Goal: Task Accomplishment & Management: Use online tool/utility

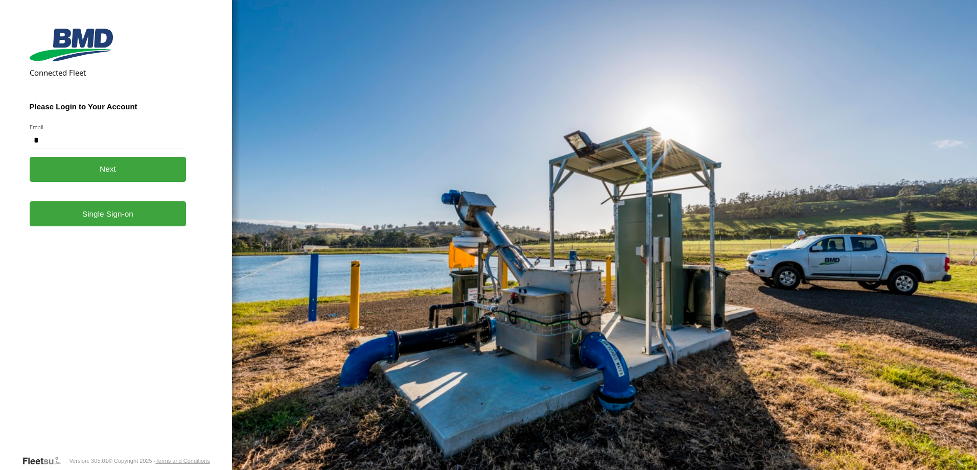
type input "**********"
click at [115, 217] on link "Single Sign-on" at bounding box center [108, 213] width 157 height 25
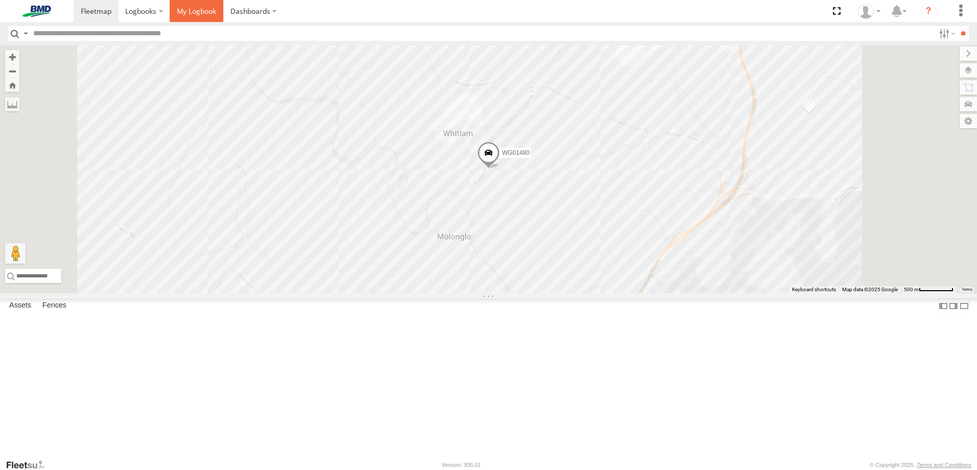
click at [192, 13] on span at bounding box center [196, 11] width 39 height 10
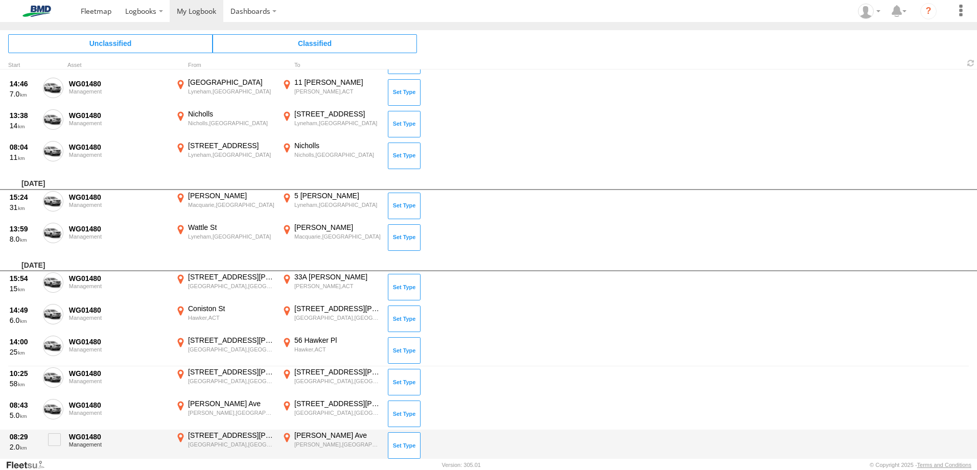
scroll to position [225, 0]
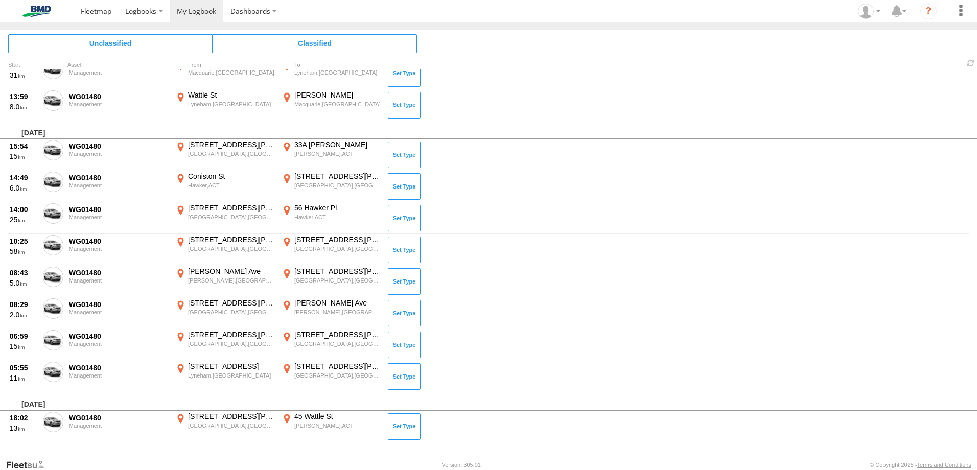
drag, startPoint x: 52, startPoint y: 423, endPoint x: 57, endPoint y: 419, distance: 6.2
click at [0, 0] on span at bounding box center [0, 0] width 0 height 0
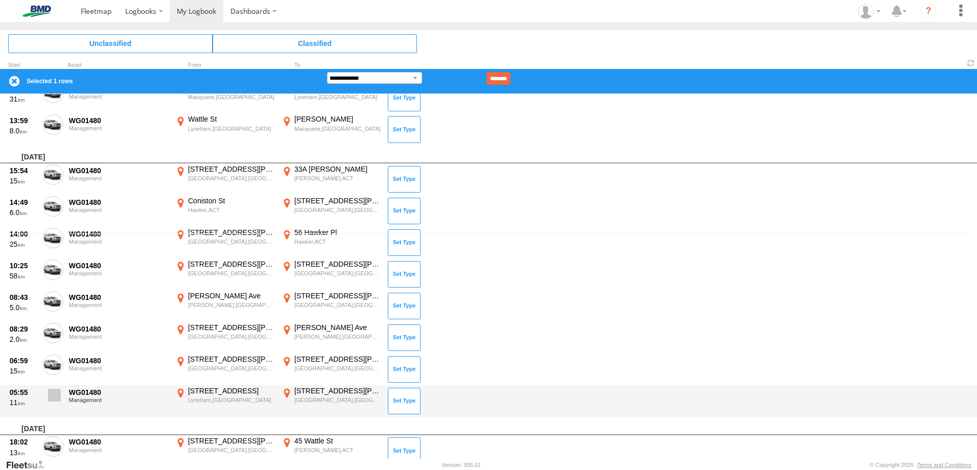
click at [54, 397] on span at bounding box center [54, 395] width 13 height 13
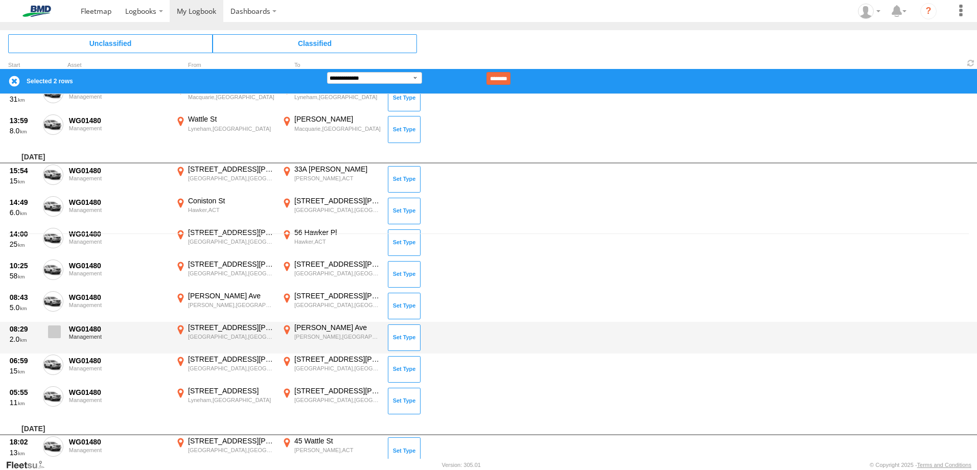
drag, startPoint x: 57, startPoint y: 365, endPoint x: 55, endPoint y: 346, distance: 19.0
click at [0, 0] on span at bounding box center [0, 0] width 0 height 0
click at [54, 332] on span at bounding box center [54, 331] width 13 height 13
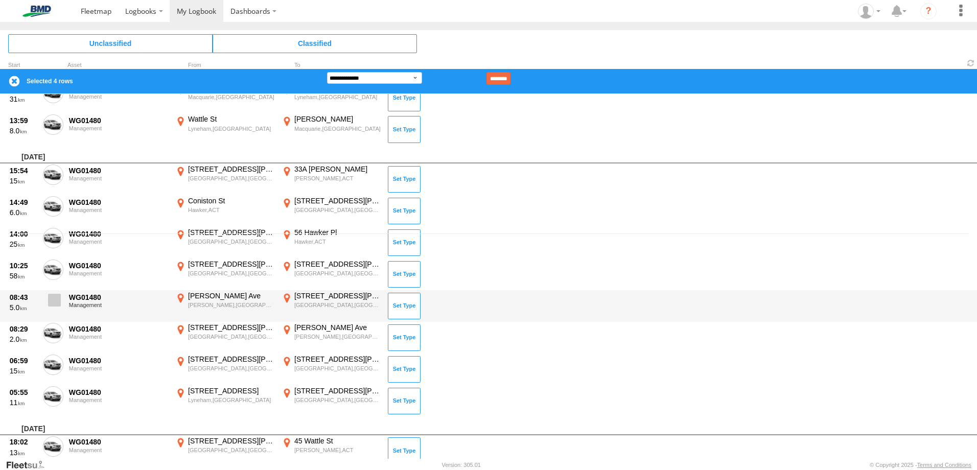
click at [58, 299] on span at bounding box center [54, 300] width 13 height 13
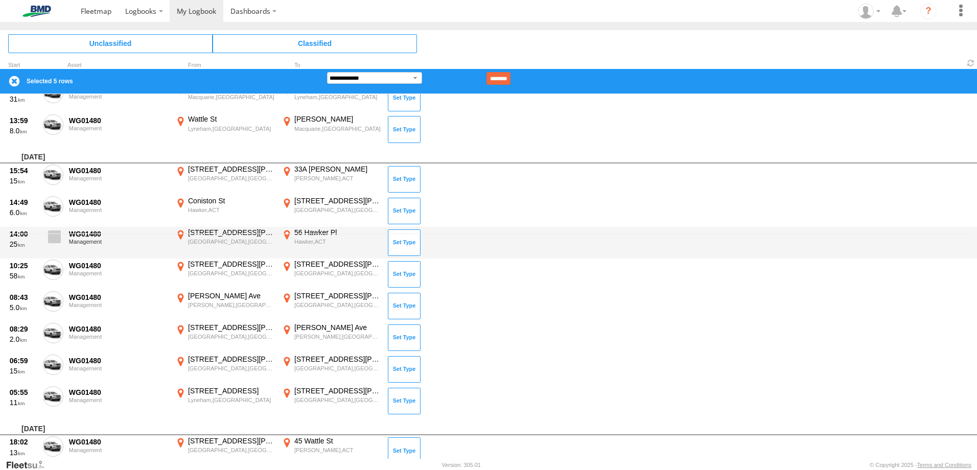
drag, startPoint x: 56, startPoint y: 265, endPoint x: 59, endPoint y: 241, distance: 24.3
click at [0, 0] on span at bounding box center [0, 0] width 0 height 0
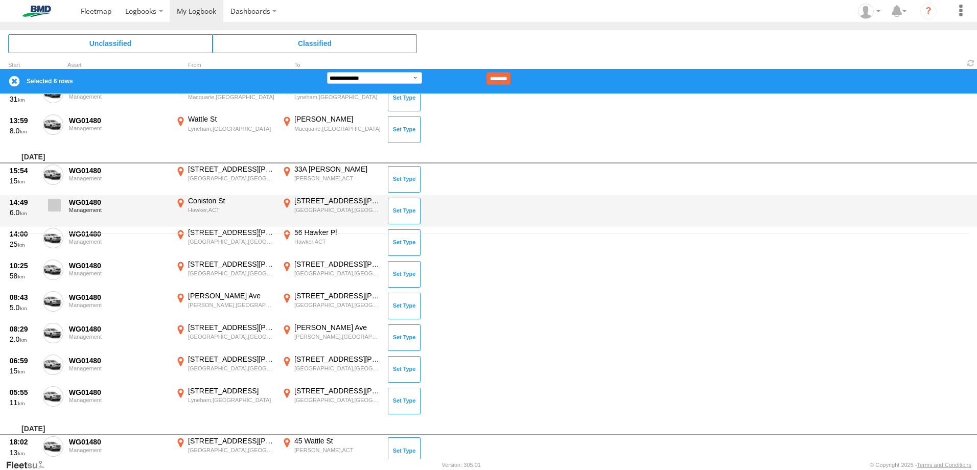
drag, startPoint x: 57, startPoint y: 232, endPoint x: 63, endPoint y: 211, distance: 21.8
click at [0, 0] on span at bounding box center [0, 0] width 0 height 0
click at [56, 206] on span at bounding box center [54, 205] width 13 height 13
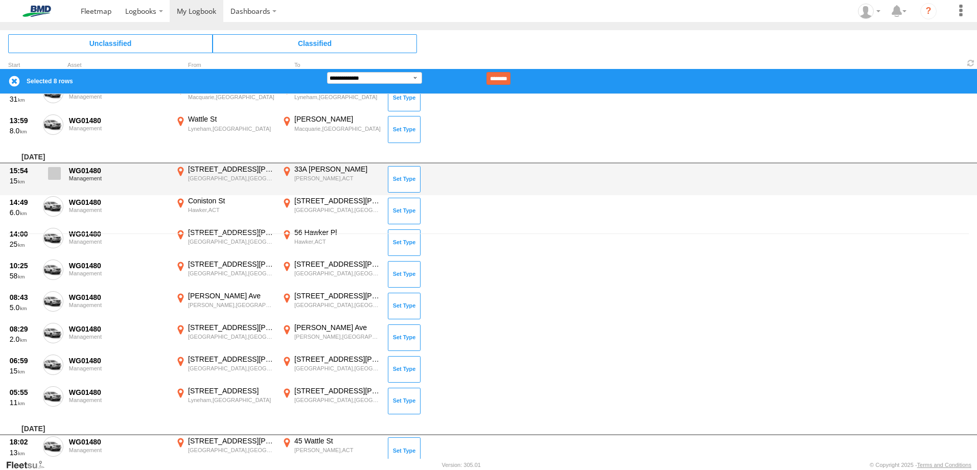
click at [56, 176] on span at bounding box center [54, 173] width 13 height 13
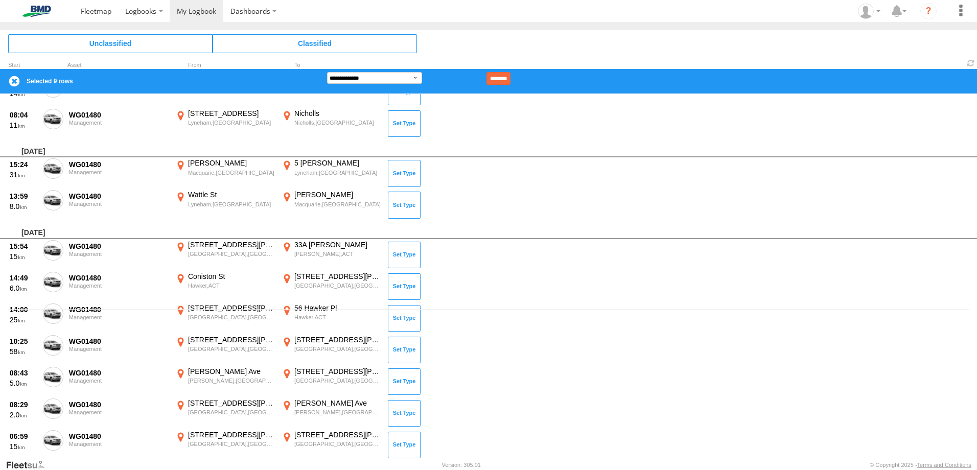
scroll to position [20, 0]
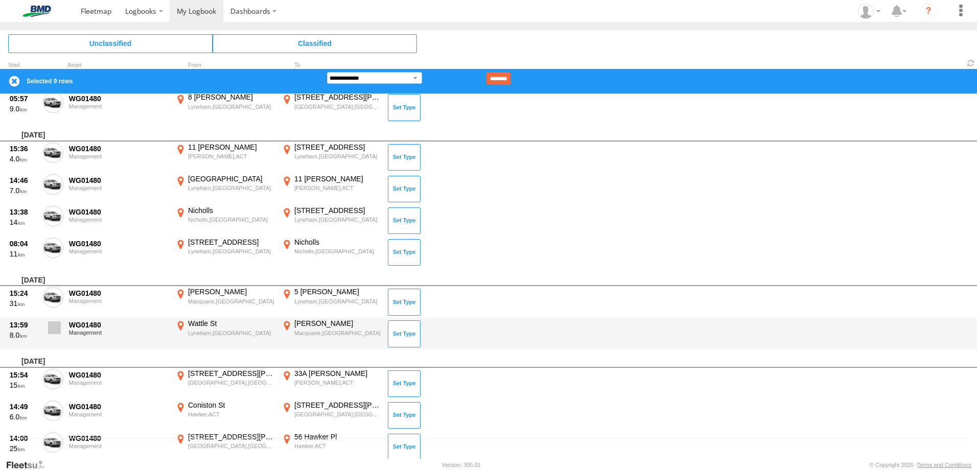
click at [59, 327] on span at bounding box center [54, 327] width 13 height 13
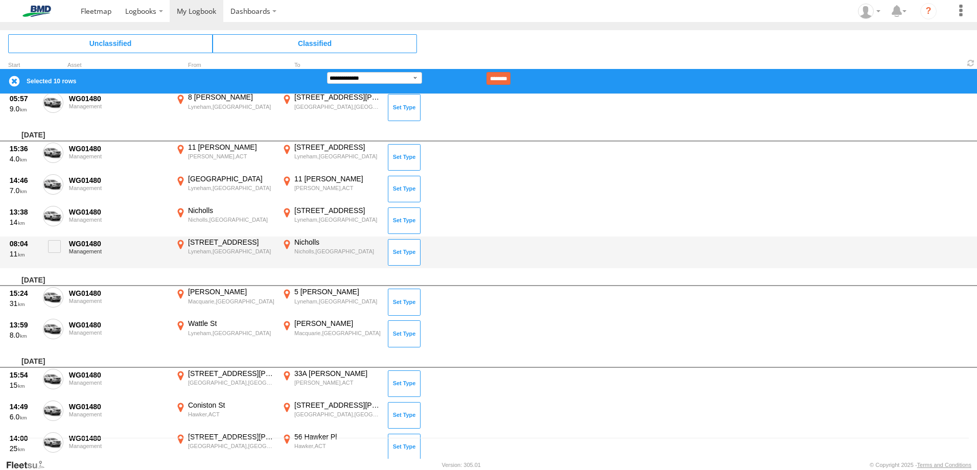
drag, startPoint x: 56, startPoint y: 298, endPoint x: 104, endPoint y: 254, distance: 65.1
click at [0, 0] on span at bounding box center [0, 0] width 0 height 0
drag, startPoint x: 54, startPoint y: 247, endPoint x: 53, endPoint y: 222, distance: 24.6
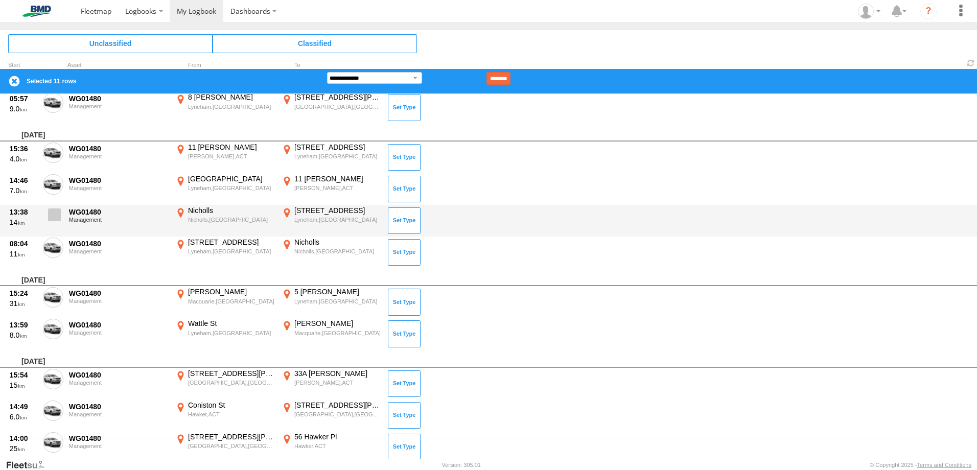
click at [0, 0] on span at bounding box center [0, 0] width 0 height 0
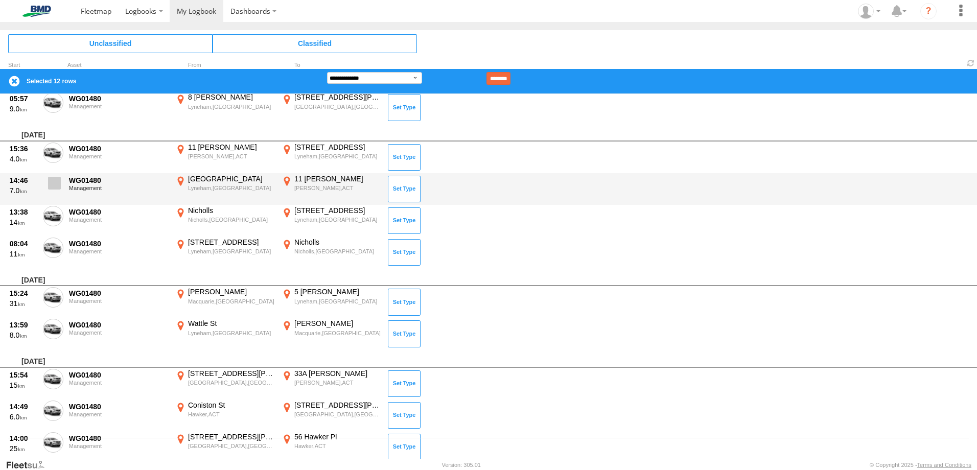
drag, startPoint x: 52, startPoint y: 212, endPoint x: 50, endPoint y: 189, distance: 23.1
click at [0, 0] on span at bounding box center [0, 0] width 0 height 0
drag, startPoint x: 51, startPoint y: 178, endPoint x: 55, endPoint y: 174, distance: 6.5
click at [53, 175] on label at bounding box center [53, 186] width 20 height 24
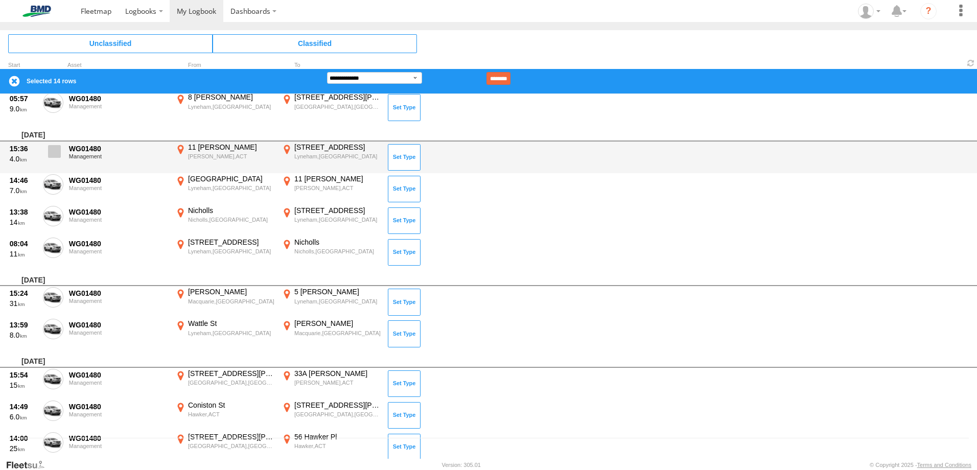
click at [53, 144] on label at bounding box center [53, 155] width 20 height 24
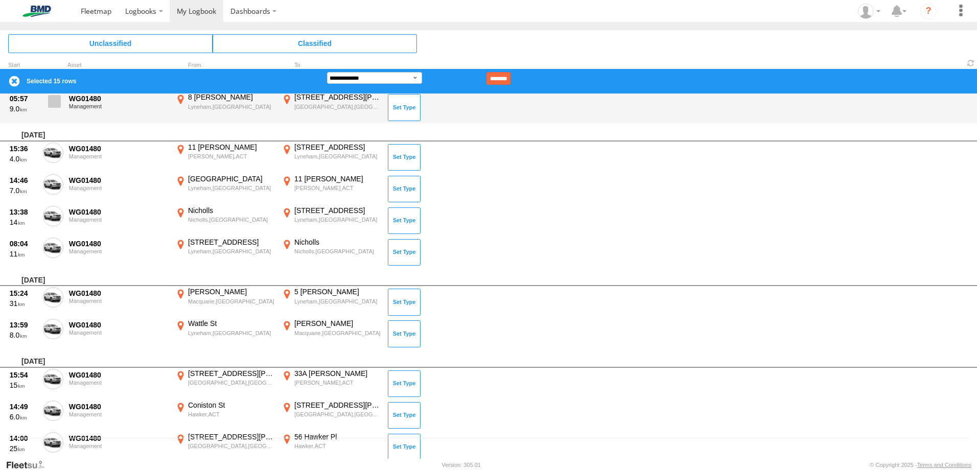
click at [55, 98] on span at bounding box center [54, 101] width 13 height 13
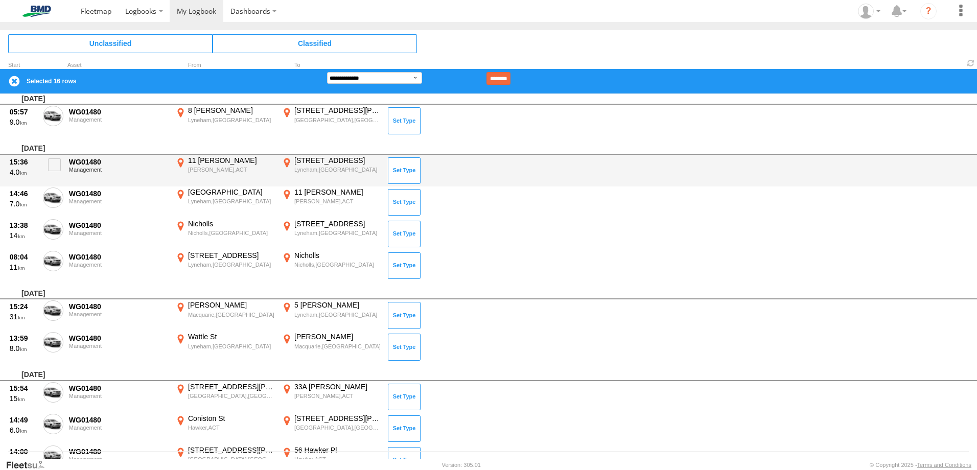
scroll to position [0, 0]
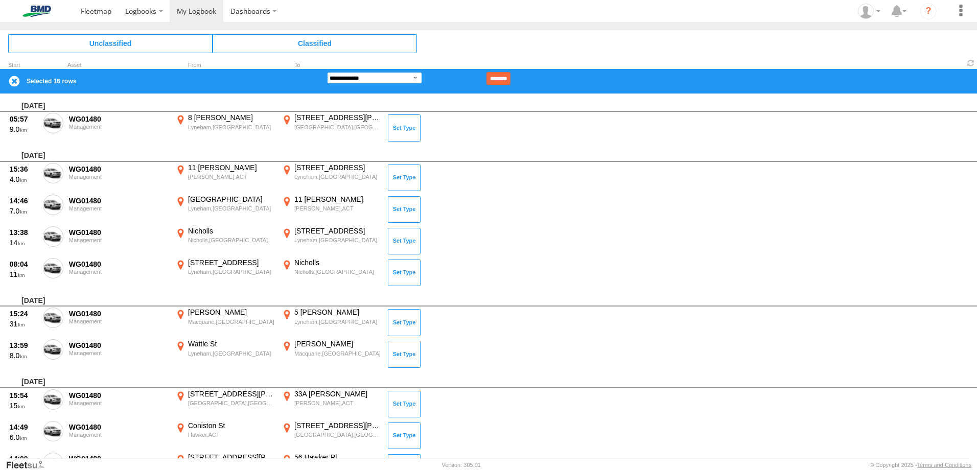
click at [417, 78] on select "**********" at bounding box center [374, 78] width 95 height 12
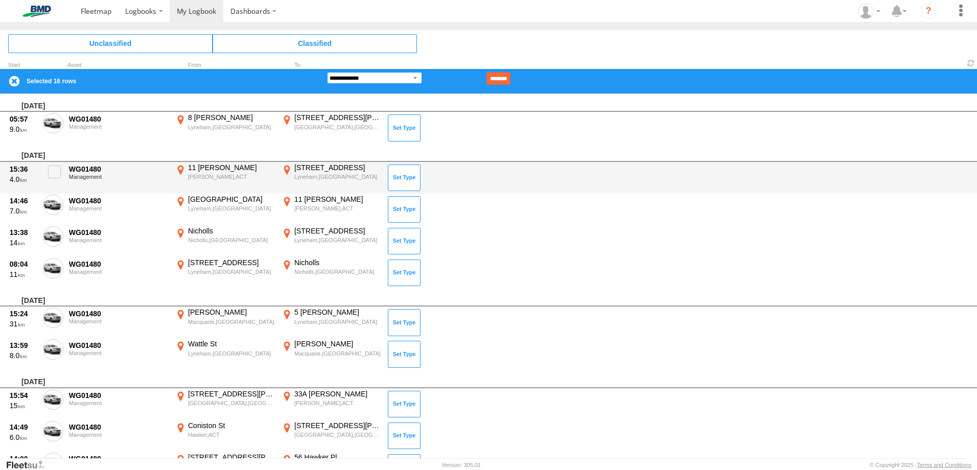
select select "******"
click at [327, 72] on select "**********" at bounding box center [374, 78] width 95 height 12
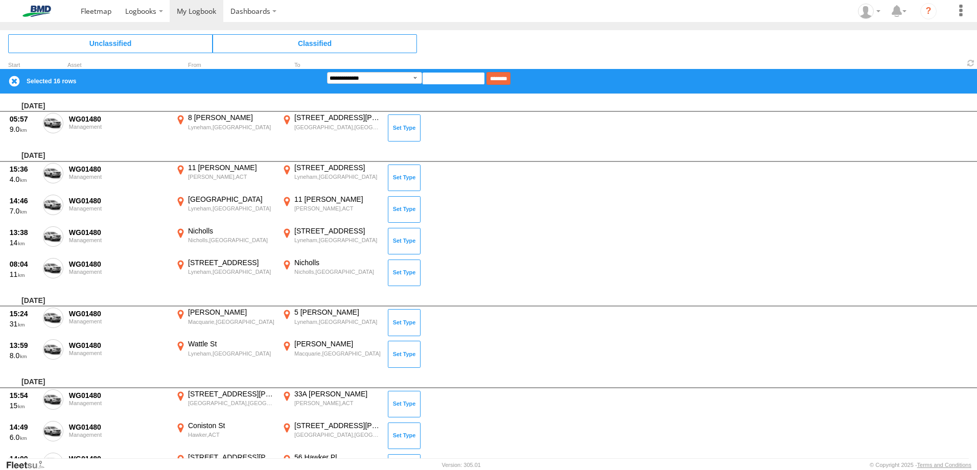
click at [445, 81] on input at bounding box center [453, 78] width 63 height 13
type input "*"
click at [510, 79] on input "********" at bounding box center [498, 78] width 24 height 13
